Goal: Check status: Check status

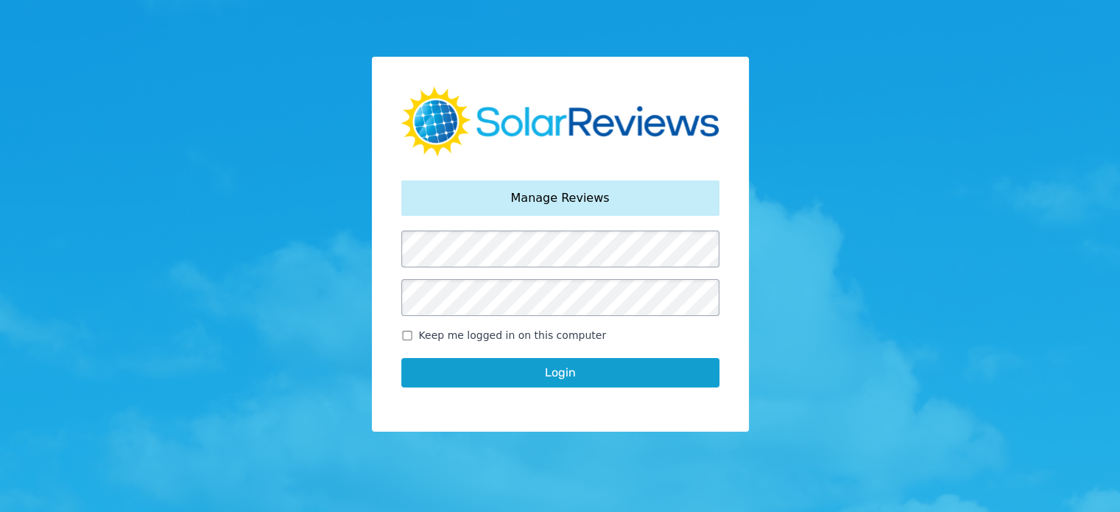
click at [404, 337] on input "Keep me logged in on this computer" at bounding box center [407, 335] width 12 height 10
checkbox input "true"
click at [517, 376] on button "Login" at bounding box center [560, 372] width 318 height 29
click at [657, 373] on button "Login" at bounding box center [560, 372] width 318 height 29
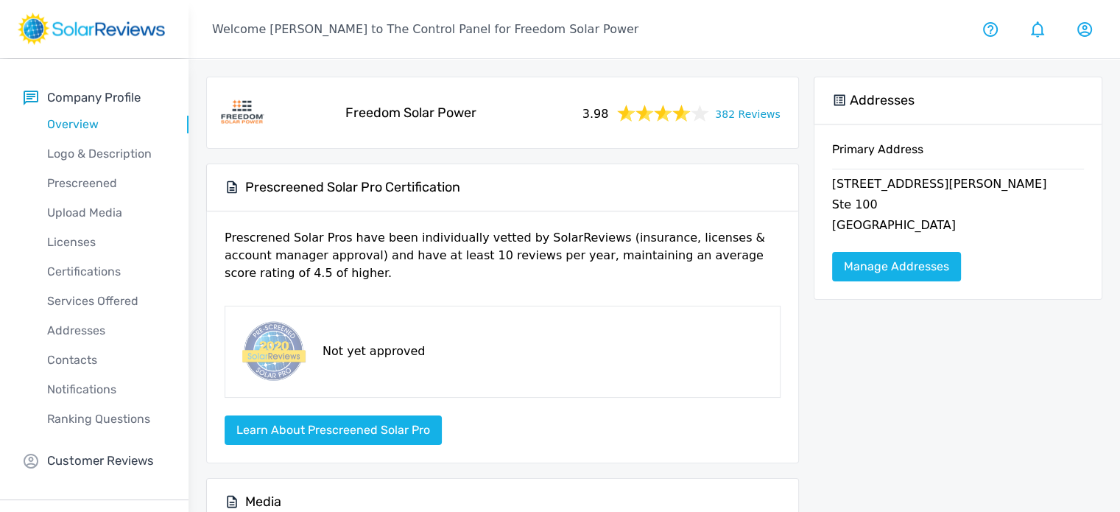
click at [734, 116] on link "382 Reviews" at bounding box center [747, 113] width 65 height 18
